Goal: Information Seeking & Learning: Learn about a topic

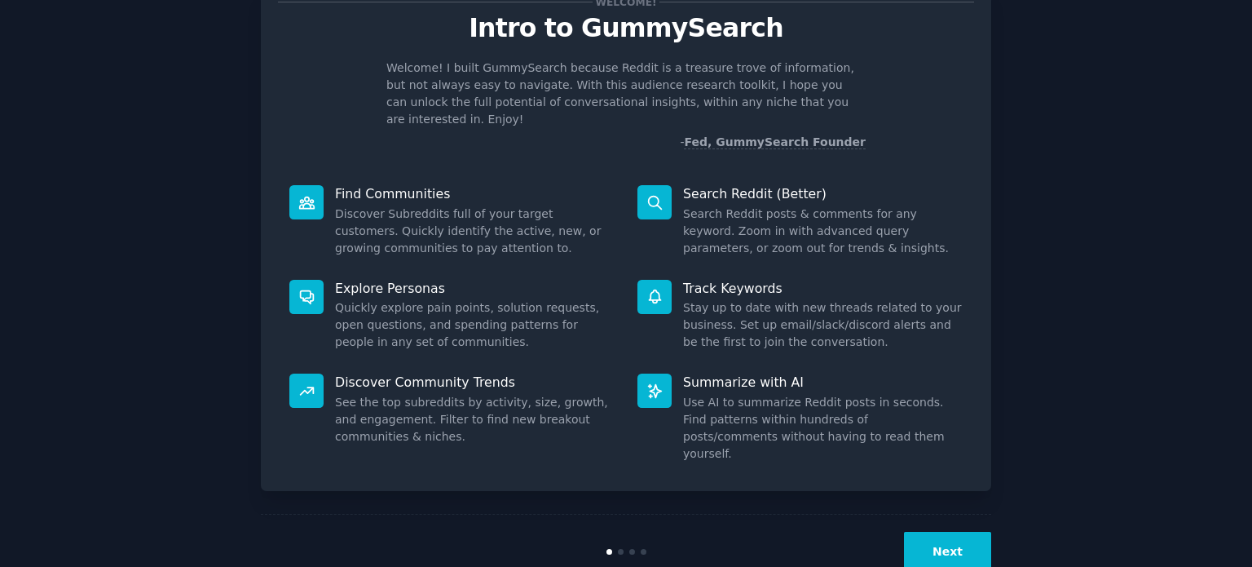
scroll to position [71, 0]
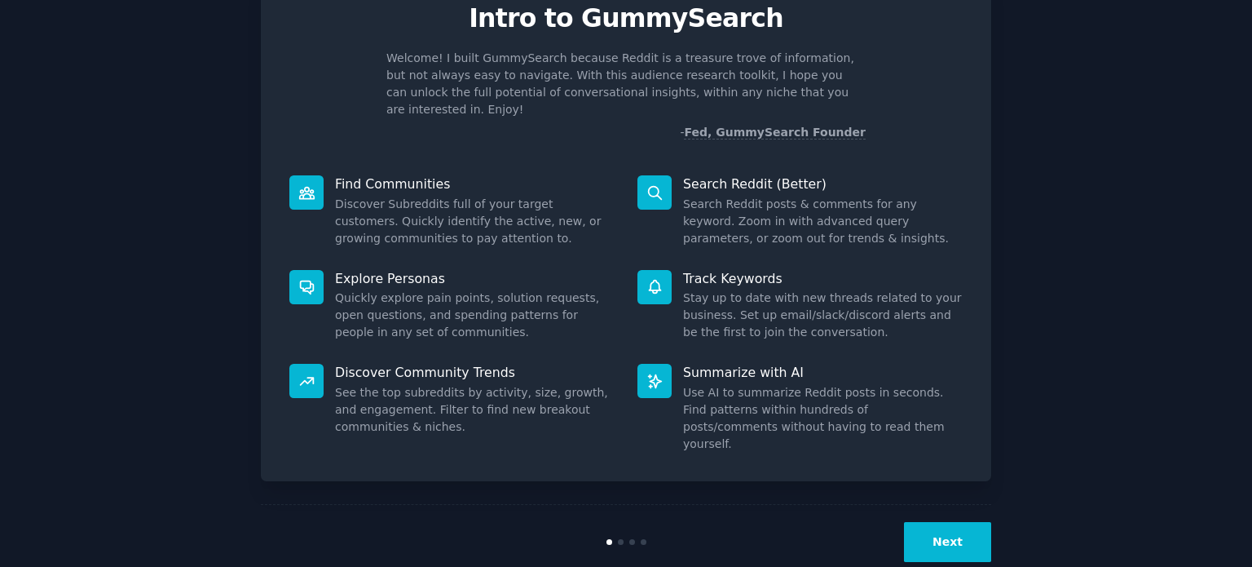
click at [929, 522] on button "Next" at bounding box center [947, 542] width 87 height 40
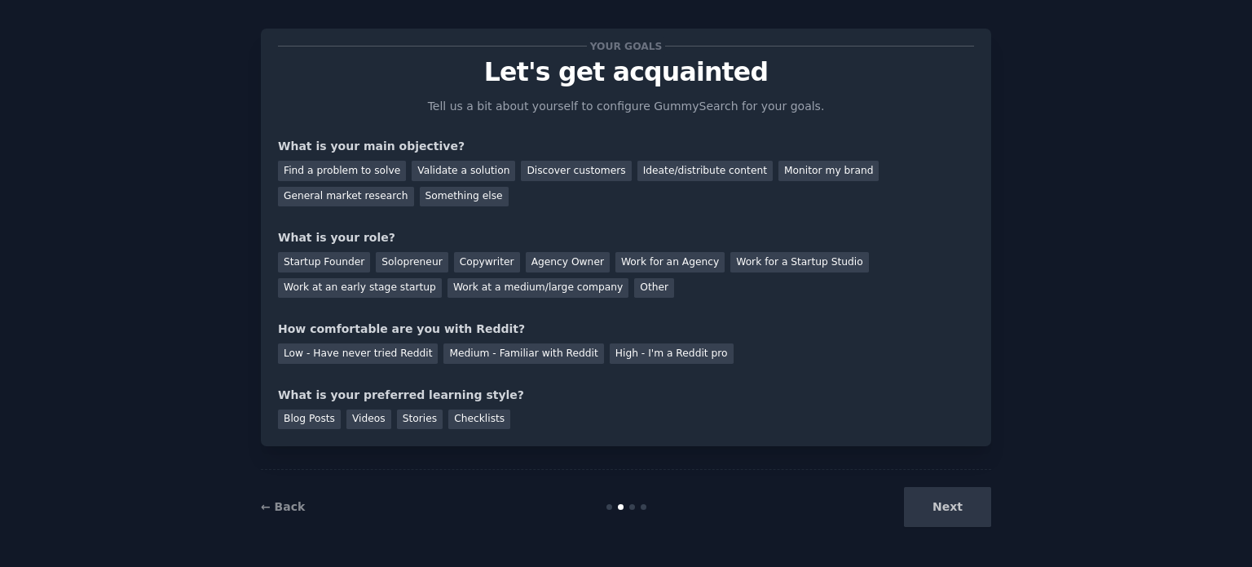
scroll to position [16, 0]
click at [929, 501] on div "Next" at bounding box center [870, 508] width 244 height 40
click at [934, 505] on div "Next" at bounding box center [870, 508] width 244 height 40
click at [359, 175] on div "Find a problem to solve" at bounding box center [342, 171] width 128 height 20
click at [434, 165] on div "Validate a solution" at bounding box center [464, 171] width 104 height 20
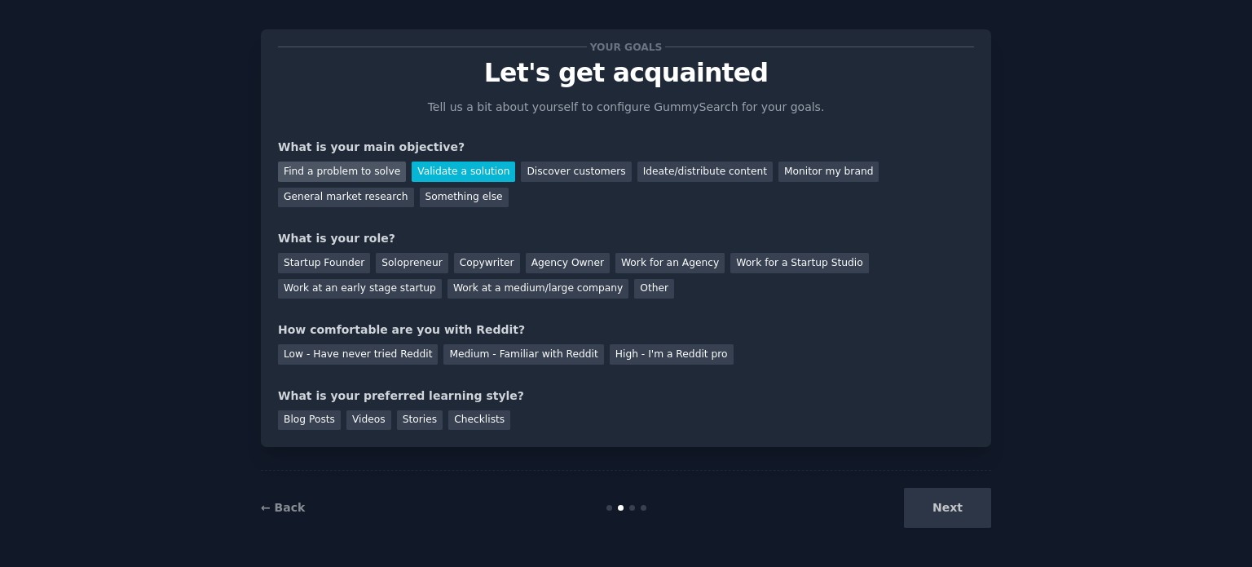
click at [351, 170] on div "Find a problem to solve" at bounding box center [342, 171] width 128 height 20
click at [398, 254] on div "Solopreneur" at bounding box center [412, 263] width 72 height 20
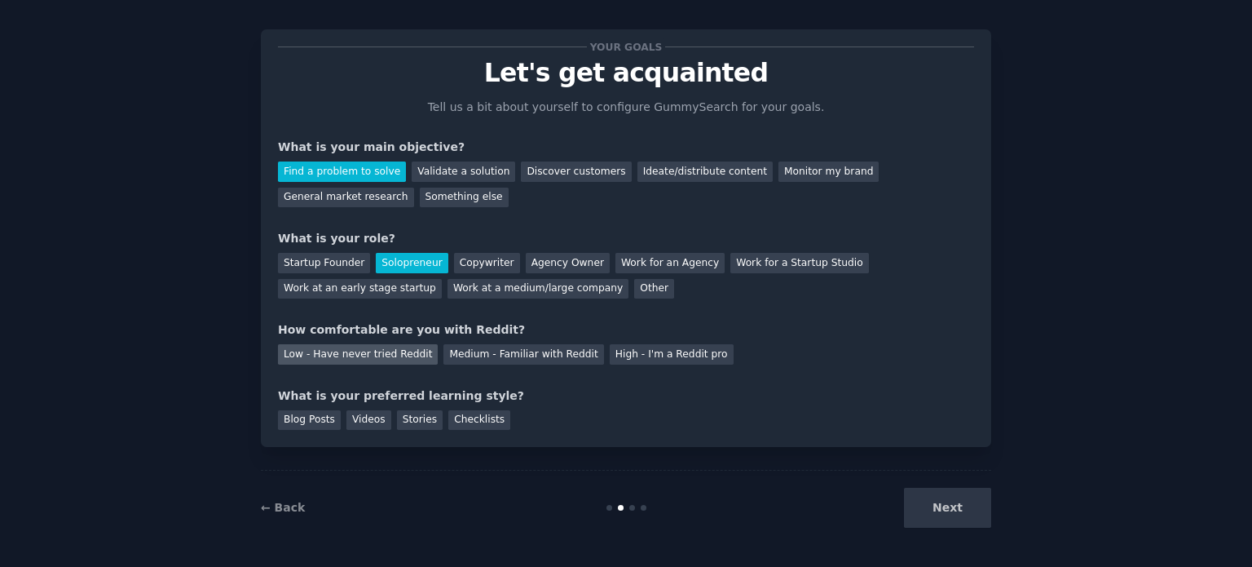
click at [396, 358] on div "Low - Have never tried Reddit" at bounding box center [358, 354] width 160 height 20
click at [351, 412] on div "Videos" at bounding box center [369, 420] width 45 height 20
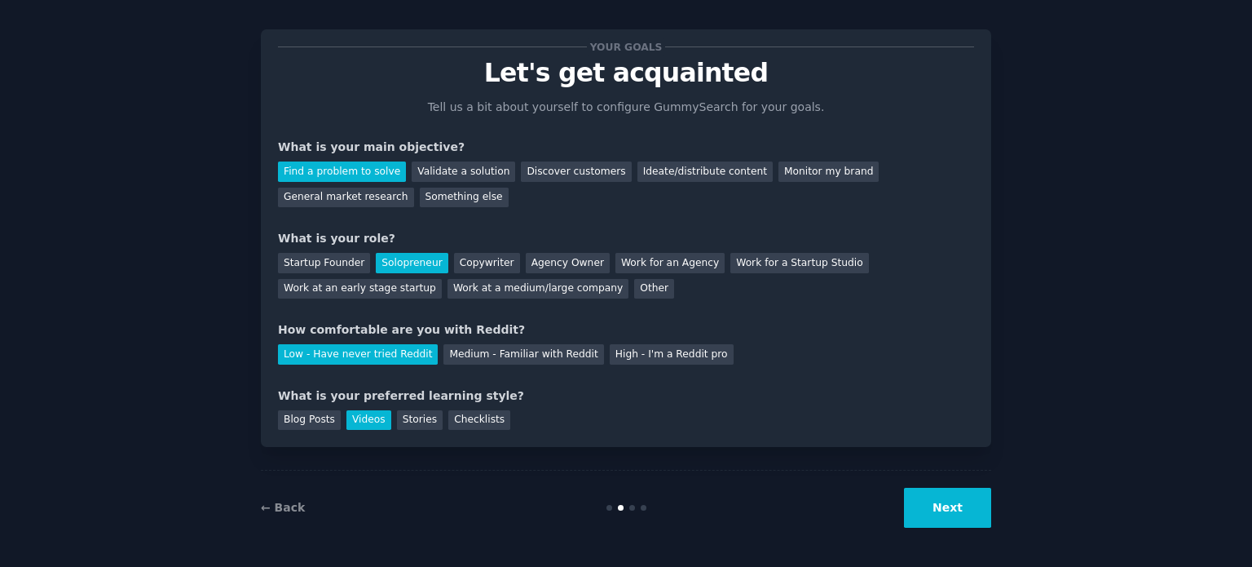
click at [942, 508] on button "Next" at bounding box center [947, 508] width 87 height 40
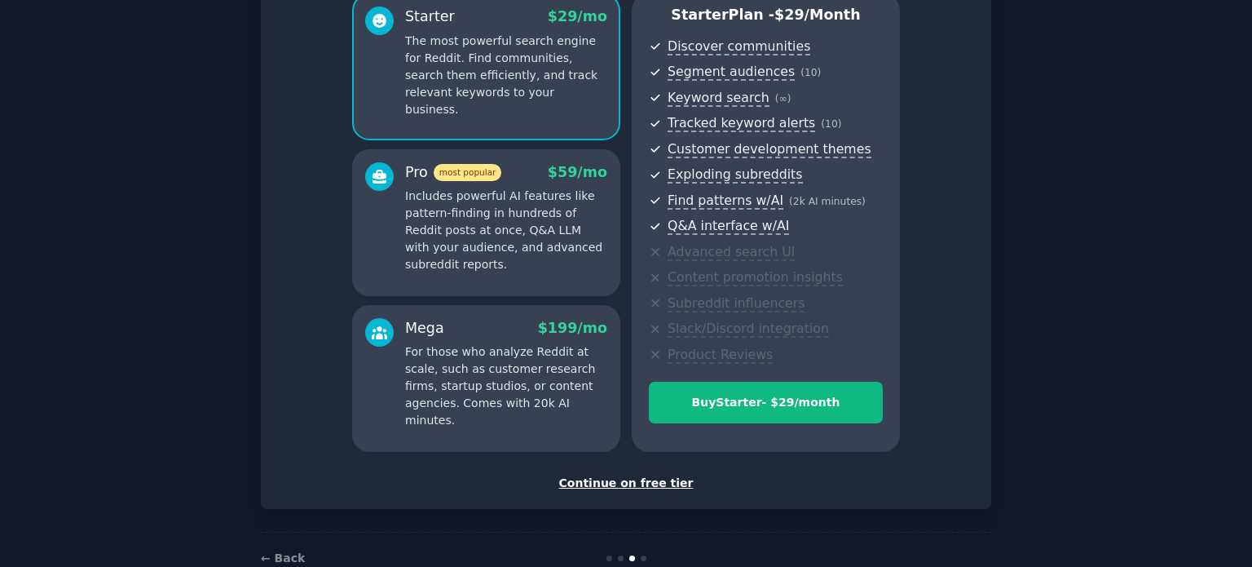
scroll to position [157, 0]
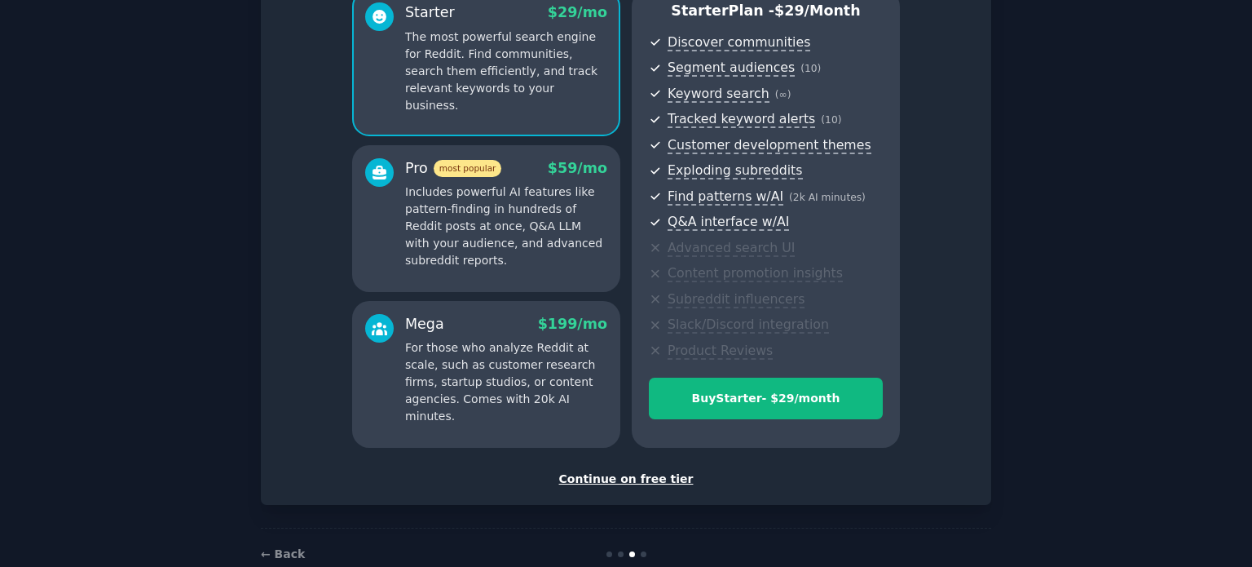
click at [607, 472] on div "Continue on free tier" at bounding box center [626, 478] width 696 height 17
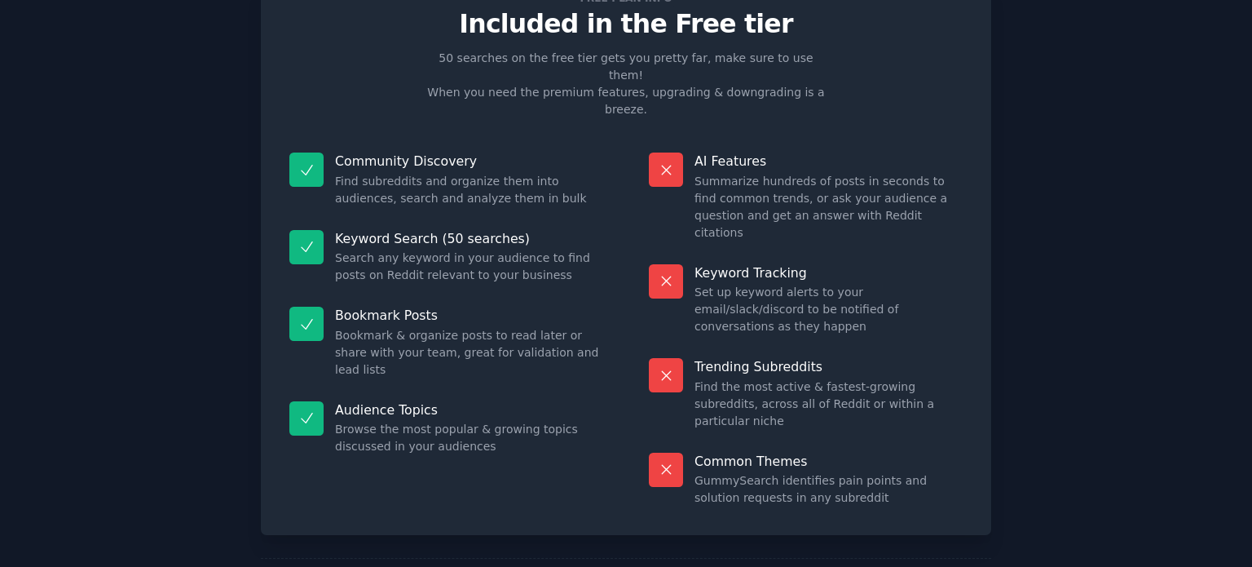
scroll to position [68, 0]
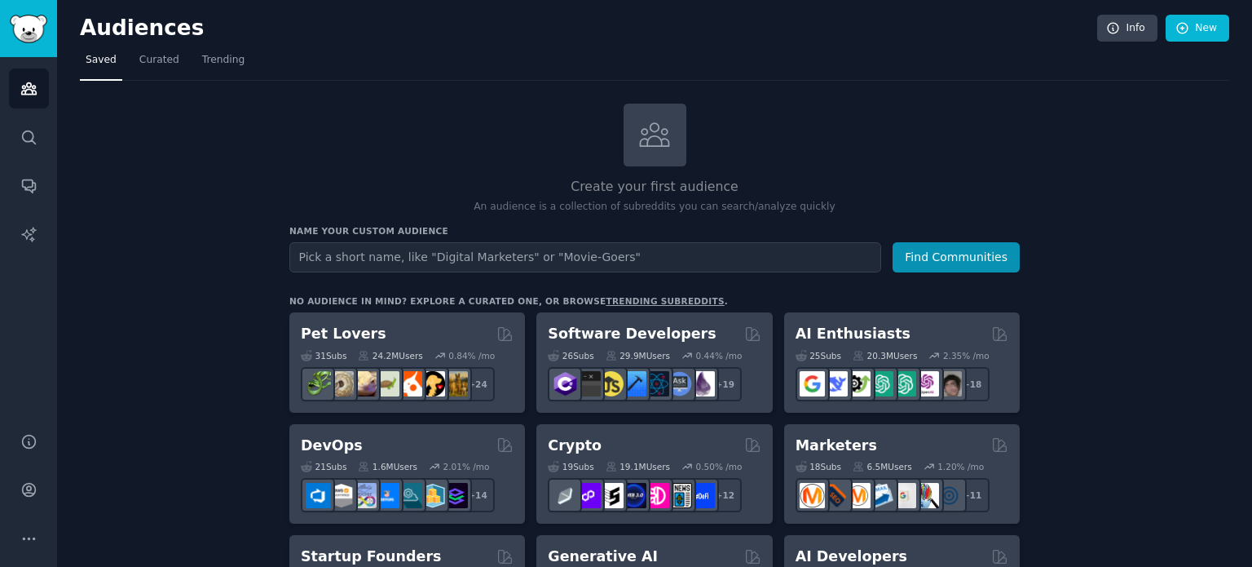
click at [577, 256] on input "text" at bounding box center [585, 257] width 592 height 30
type input "AI applications"
click at [893, 242] on button "Find Communities" at bounding box center [956, 257] width 127 height 30
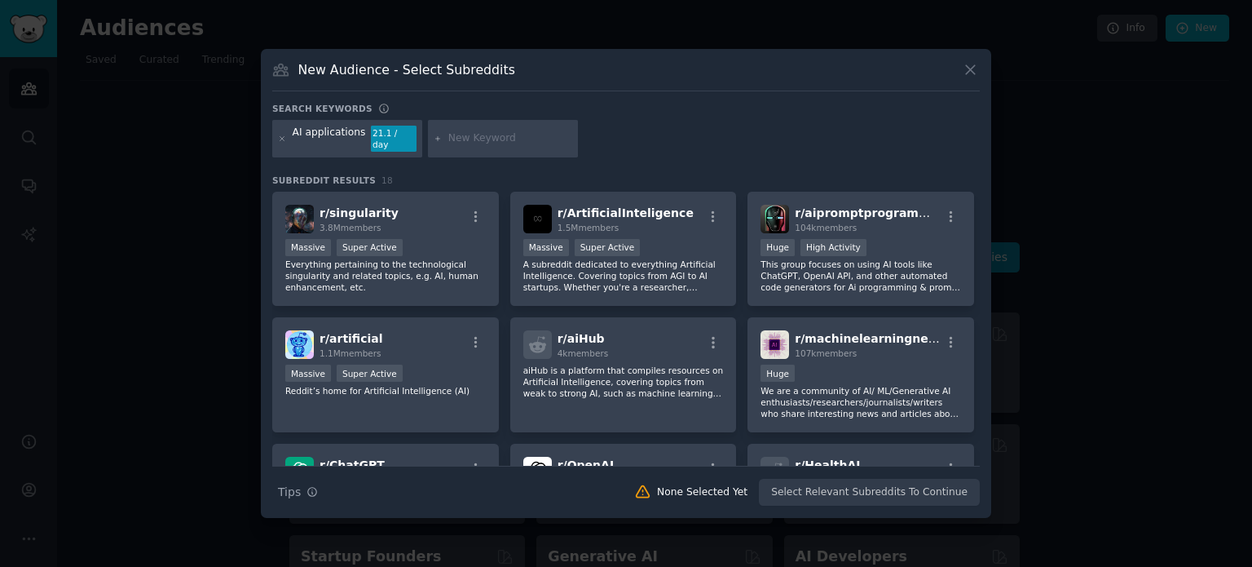
click at [979, 65] on div "New Audience - Select Subreddits Search keywords AI applications 21.1 / day Sub…" at bounding box center [626, 283] width 731 height 469
click at [977, 68] on icon at bounding box center [970, 69] width 17 height 17
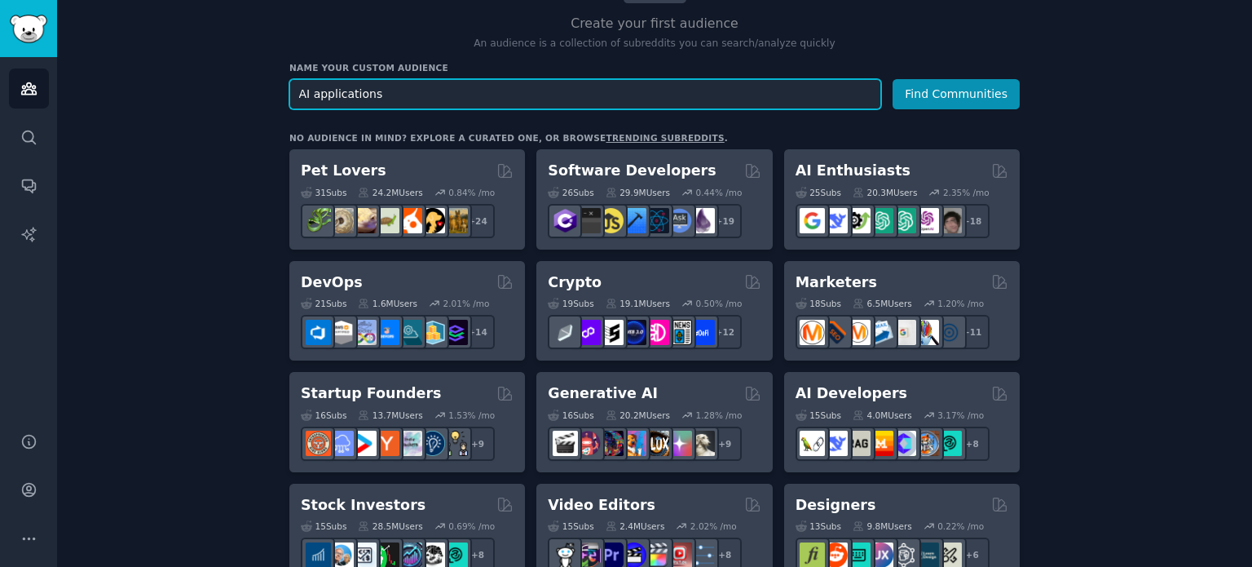
scroll to position [163, 0]
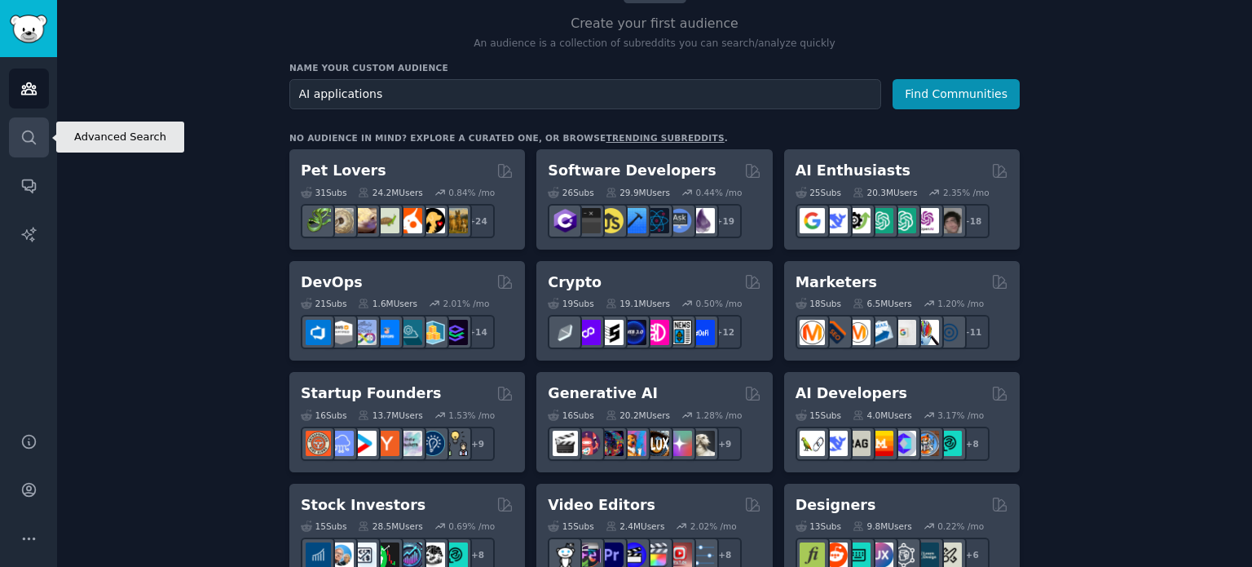
click at [20, 152] on link "Search" at bounding box center [29, 137] width 40 height 40
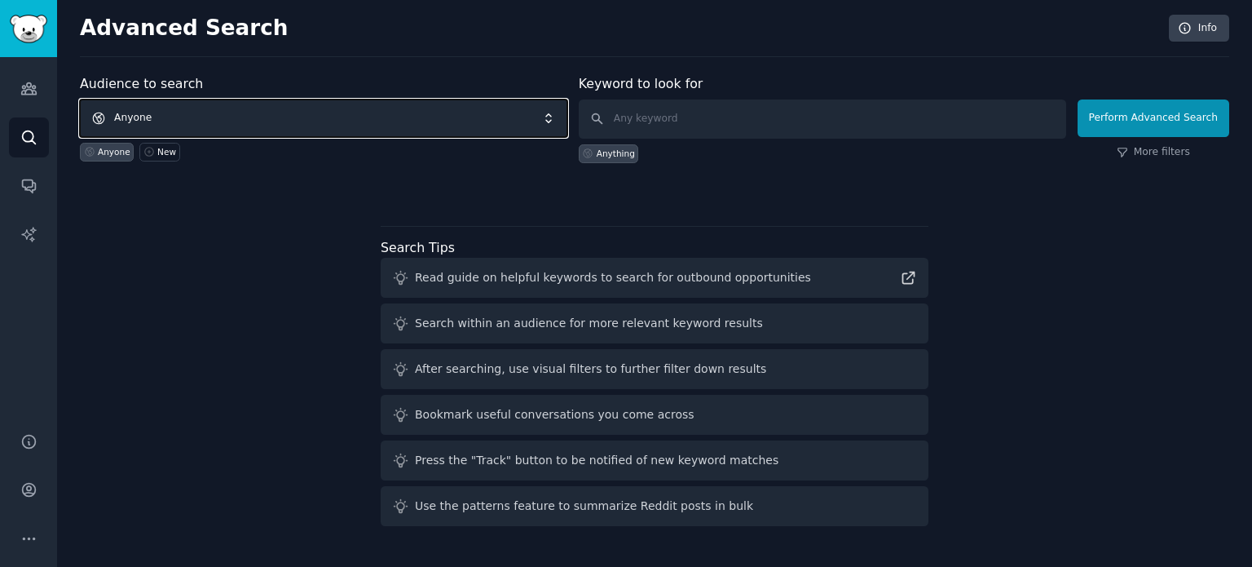
click at [221, 120] on span "Anyone" at bounding box center [324, 118] width 488 height 38
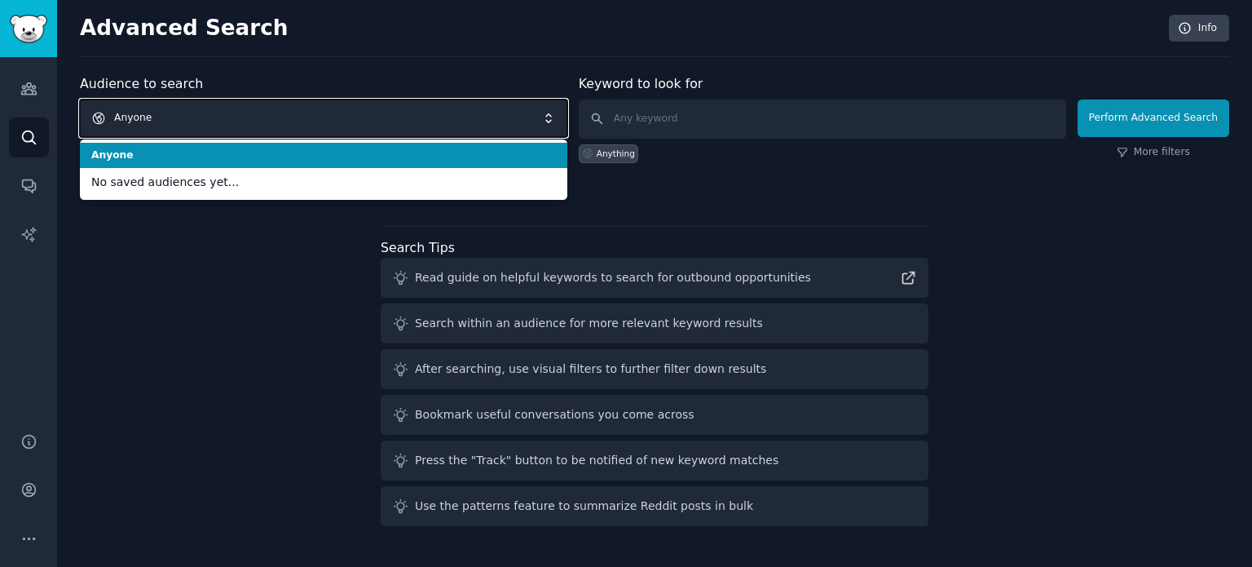
click at [221, 120] on span "Anyone" at bounding box center [324, 118] width 488 height 38
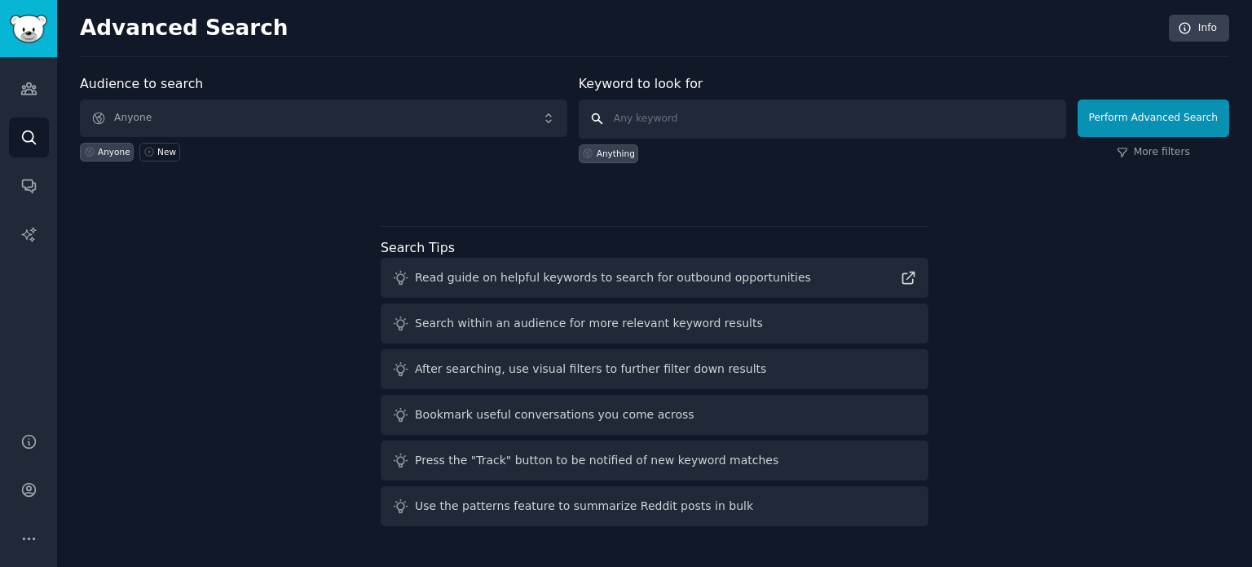
click at [649, 105] on input "text" at bounding box center [823, 118] width 488 height 39
type input "Startup ideas for a solopreneur related to ai applications for [DEMOGRAPHIC_DAT…"
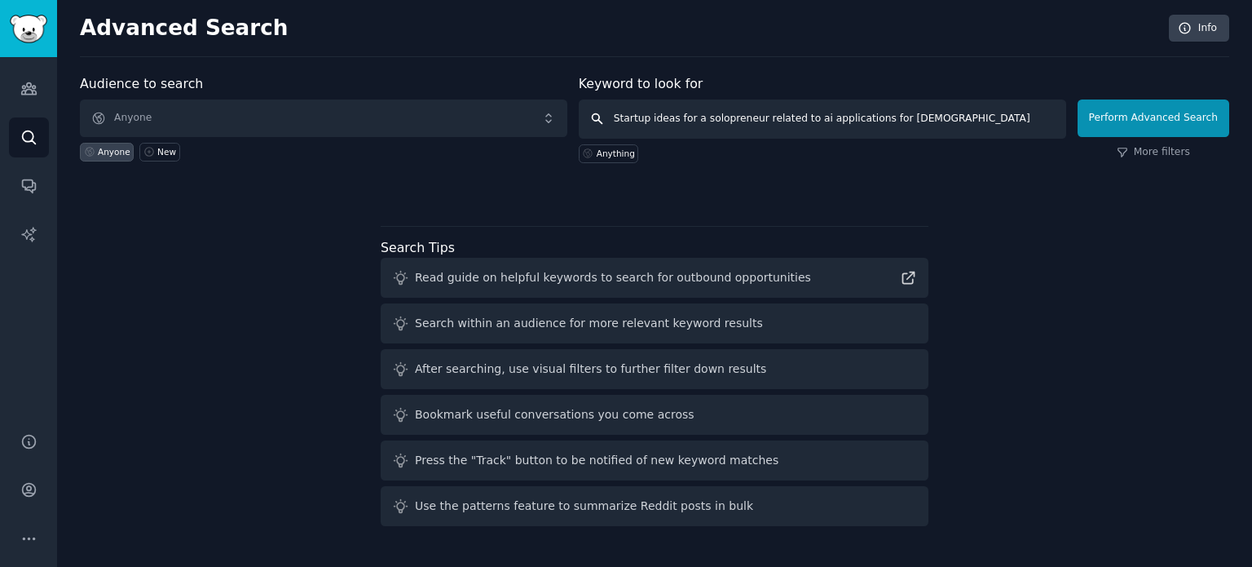
click button "Perform Advanced Search" at bounding box center [1154, 118] width 152 height 38
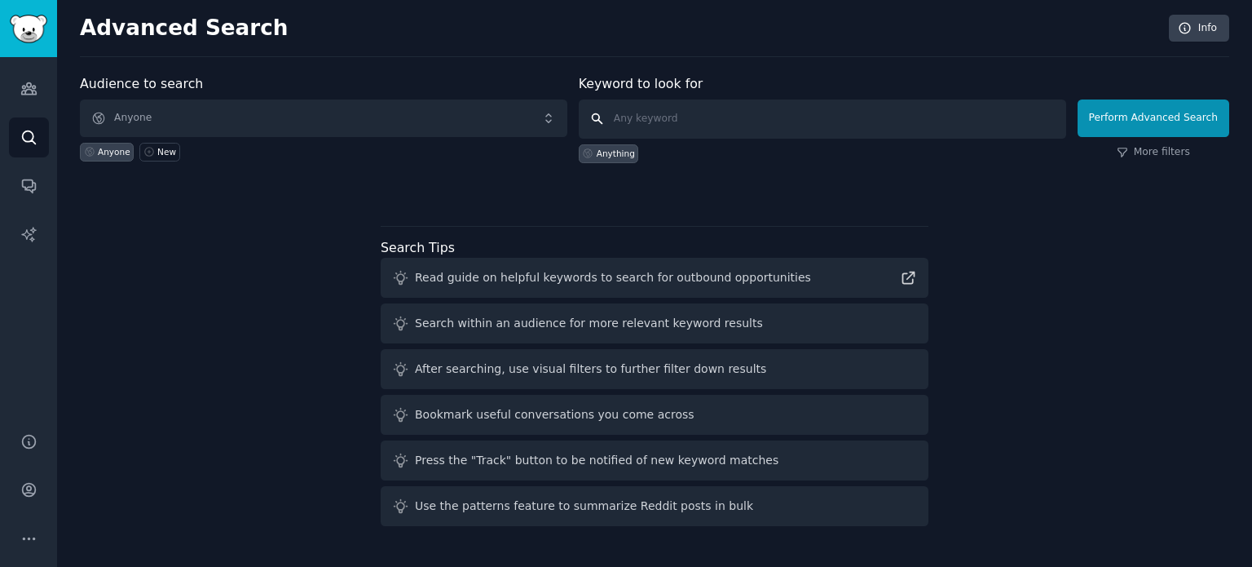
click at [640, 105] on input "text" at bounding box center [823, 118] width 488 height 39
click at [10, 78] on link "Audiences" at bounding box center [29, 88] width 40 height 40
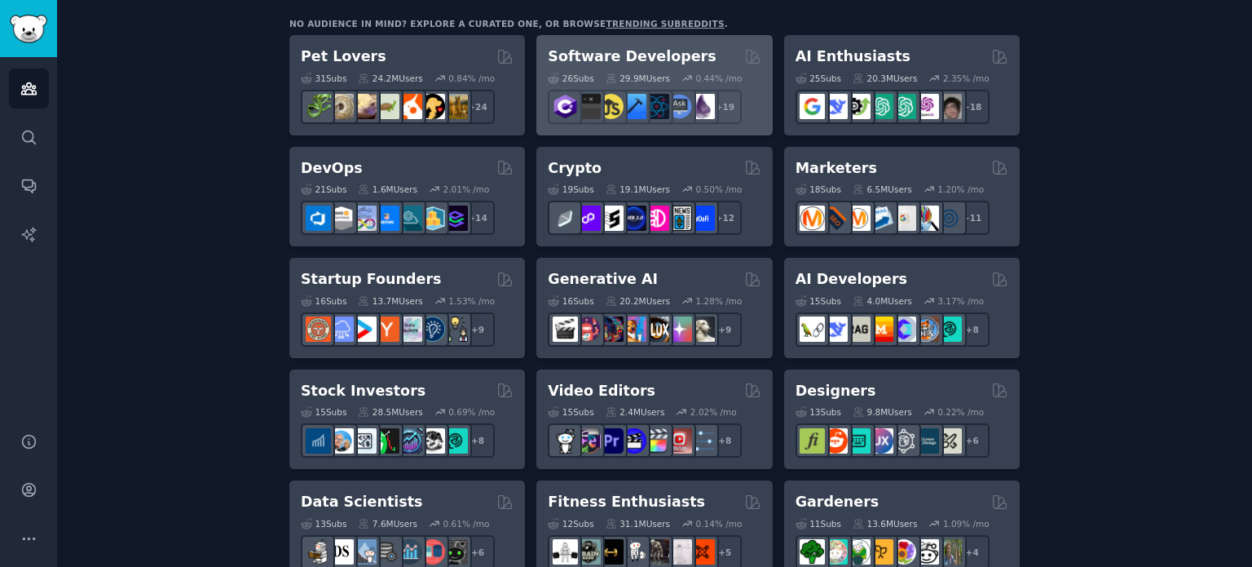
scroll to position [279, 0]
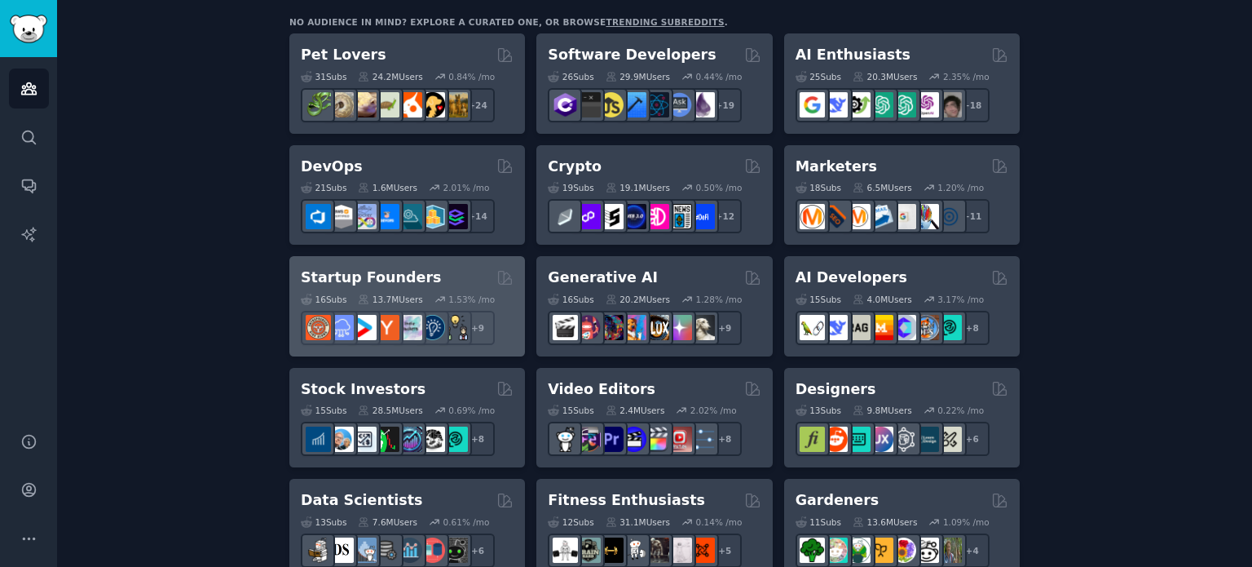
click at [439, 280] on div "Startup Founders" at bounding box center [407, 277] width 213 height 20
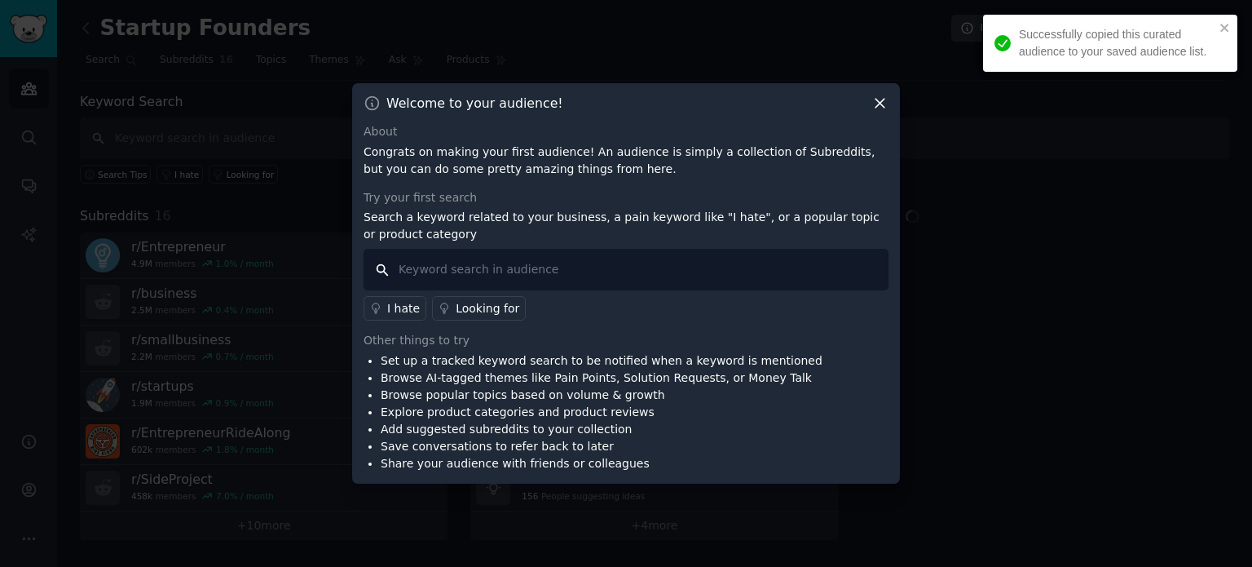
click at [448, 264] on input "text" at bounding box center [626, 270] width 525 height 42
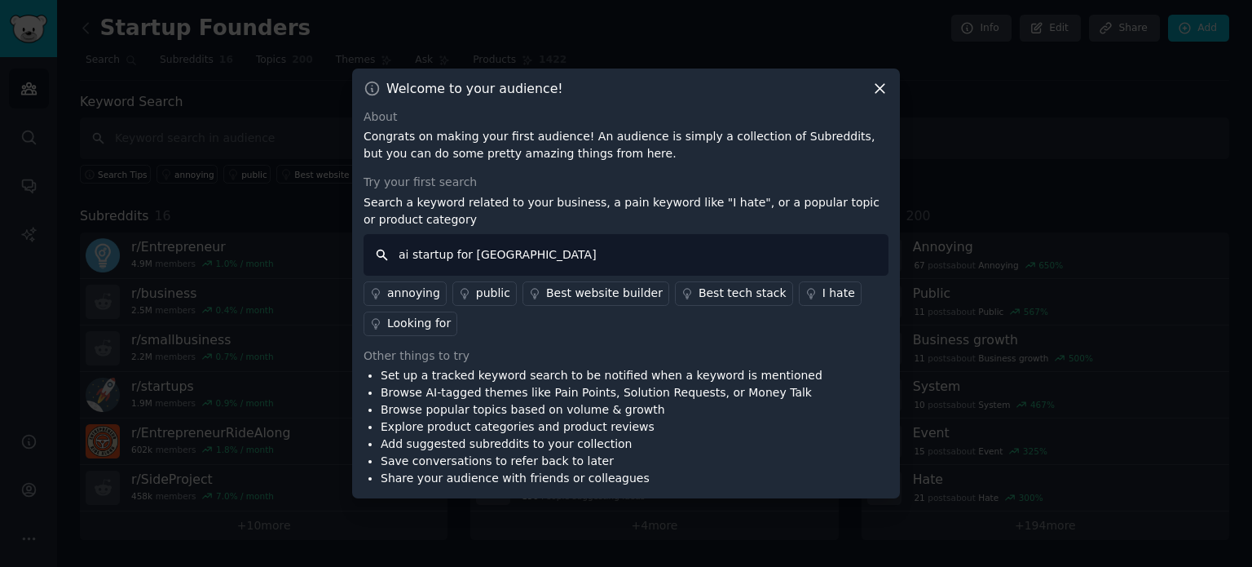
click at [410, 256] on input "ai startup for [GEOGRAPHIC_DATA]" at bounding box center [626, 255] width 525 height 42
type input "ai application startup for [GEOGRAPHIC_DATA]"
click at [564, 257] on input "ai application startup for [GEOGRAPHIC_DATA]" at bounding box center [626, 255] width 525 height 42
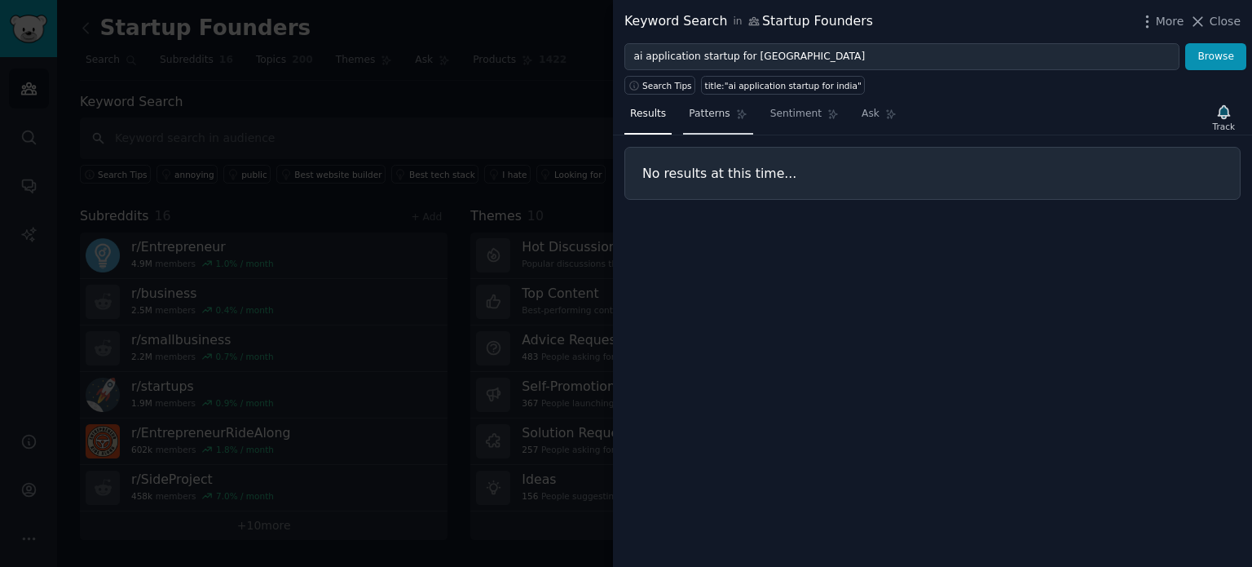
click at [706, 110] on span "Patterns" at bounding box center [709, 114] width 41 height 15
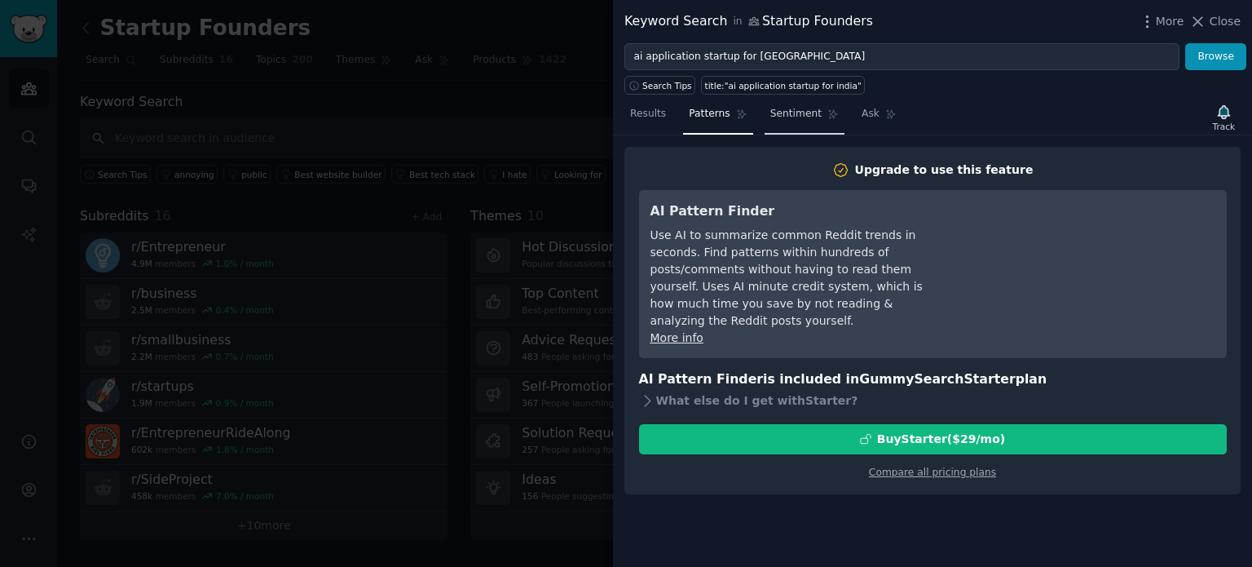
click at [792, 111] on span "Sentiment" at bounding box center [795, 114] width 51 height 15
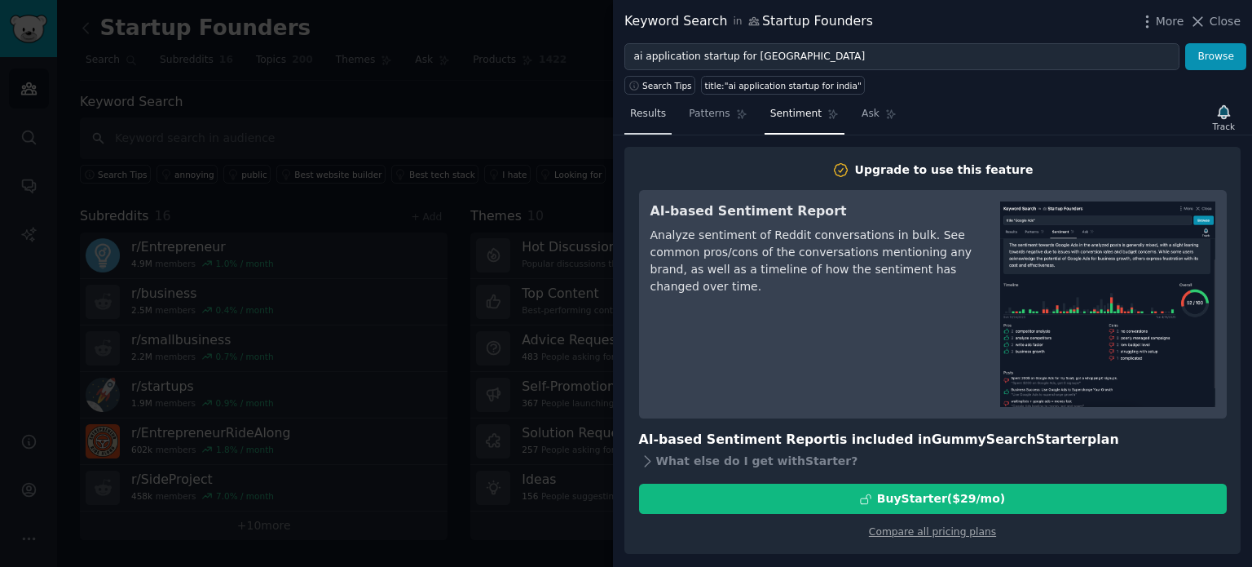
click at [651, 115] on span "Results" at bounding box center [648, 114] width 36 height 15
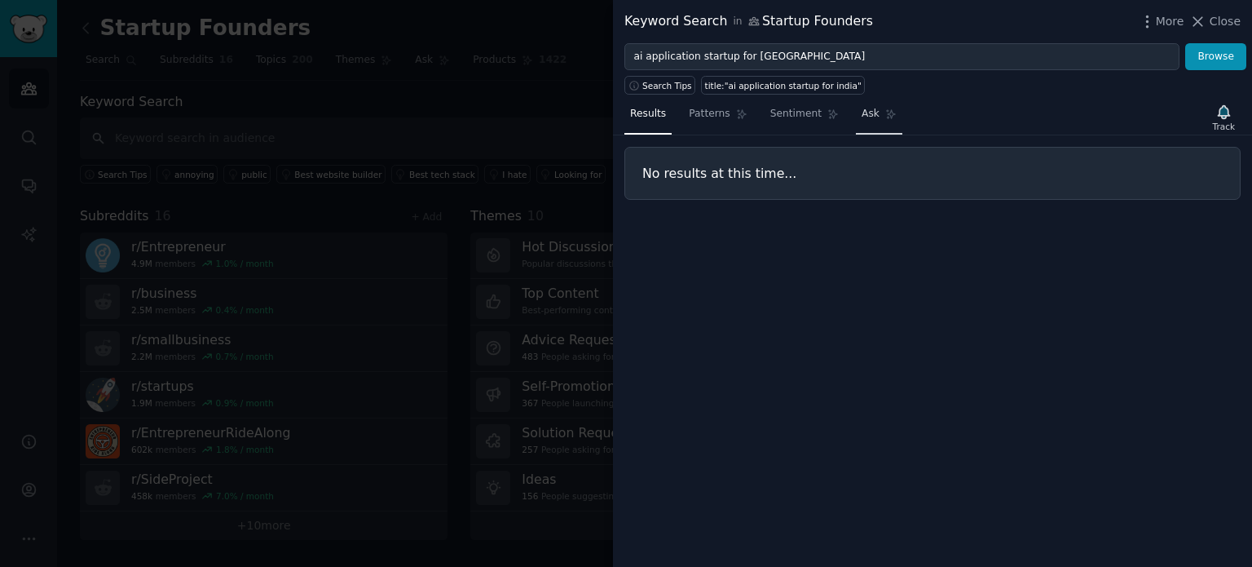
click at [868, 114] on link "Ask" at bounding box center [879, 117] width 46 height 33
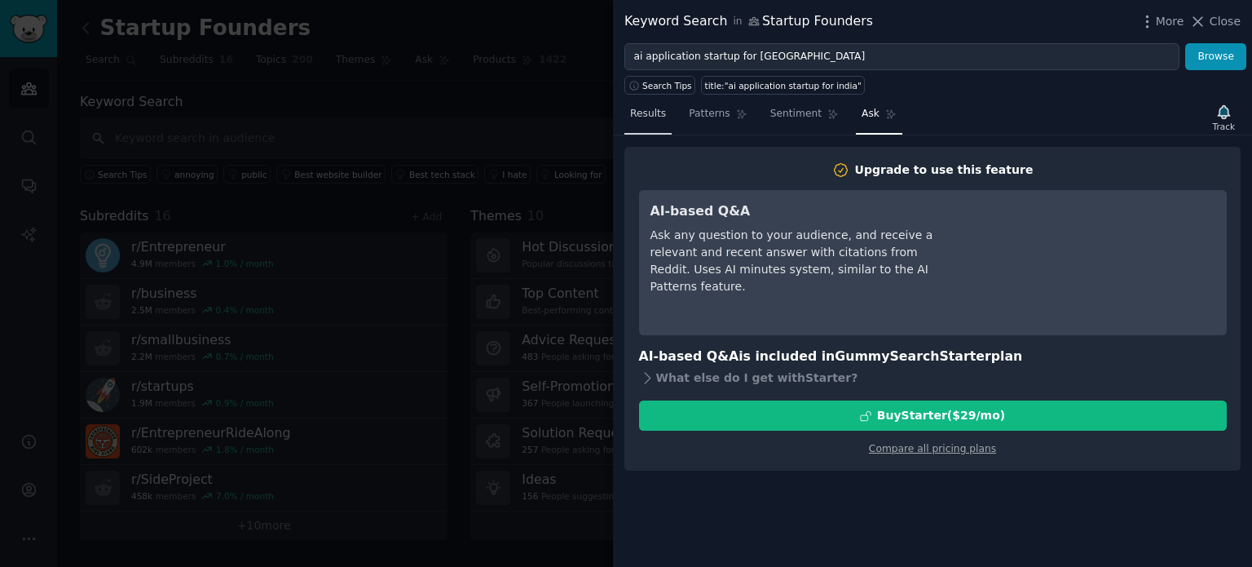
click at [653, 114] on span "Results" at bounding box center [648, 114] width 36 height 15
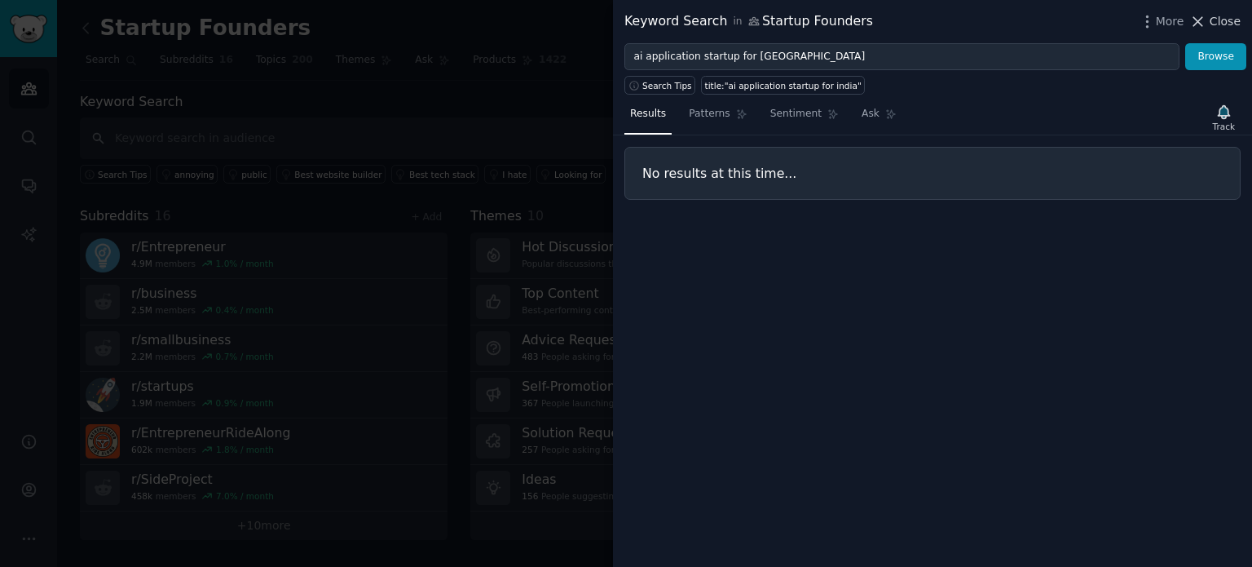
click at [1223, 28] on span "Close" at bounding box center [1225, 21] width 31 height 17
